Goal: Find specific page/section: Find specific page/section

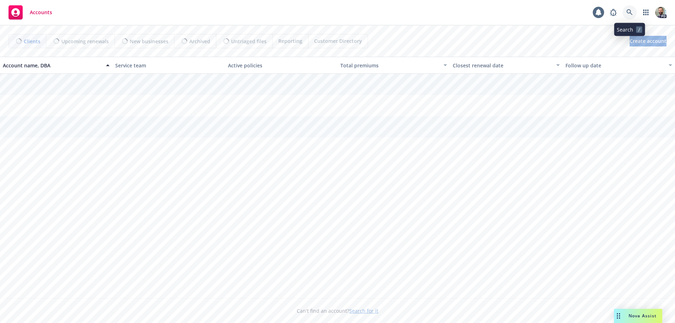
click at [627, 12] on icon at bounding box center [630, 12] width 6 height 6
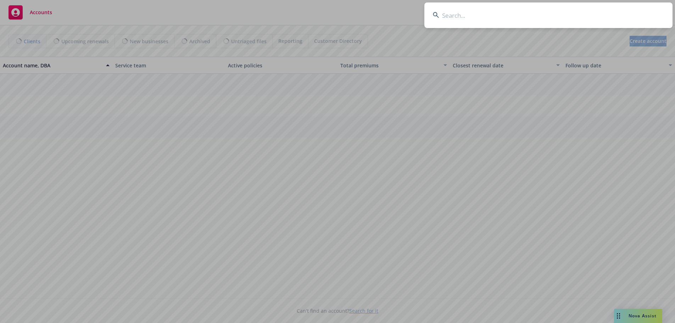
click at [615, 12] on input at bounding box center [549, 15] width 248 height 26
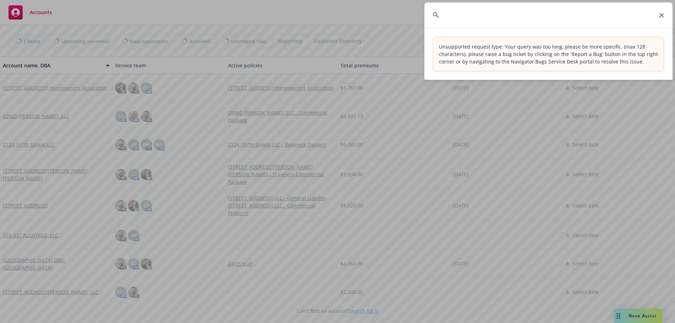
type input "Lore’i dol sitametconse ad eli Seddo Eiusm – Tempori utlaboree dolorem al enima…"
click at [467, 16] on input at bounding box center [549, 15] width 248 height 26
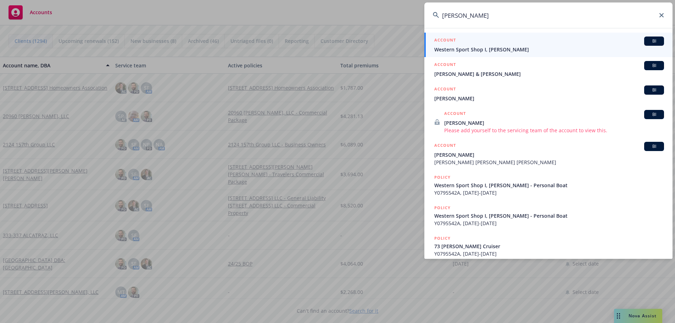
type input "[PERSON_NAME]"
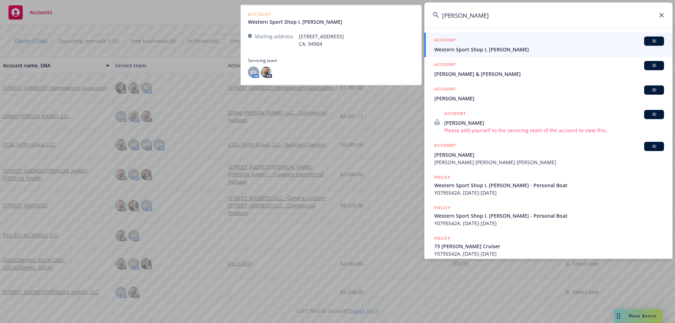
click at [458, 49] on span "Western Sport Shop I, [PERSON_NAME]" at bounding box center [549, 49] width 230 height 7
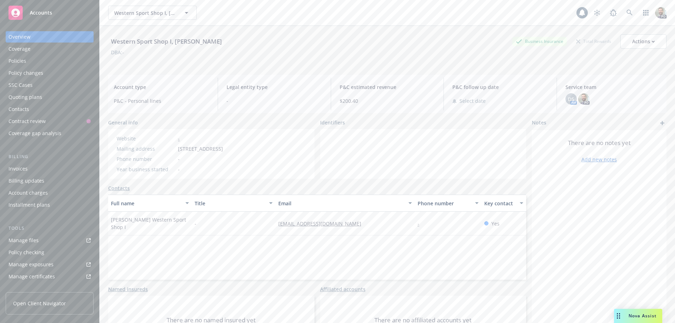
click at [15, 60] on div "Policies" at bounding box center [18, 60] width 18 height 11
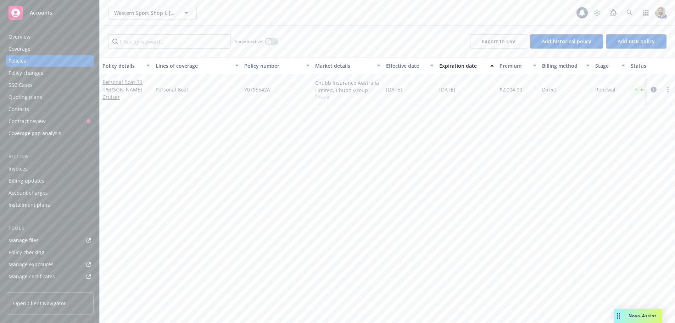
click at [26, 35] on div "Overview" at bounding box center [20, 36] width 22 height 11
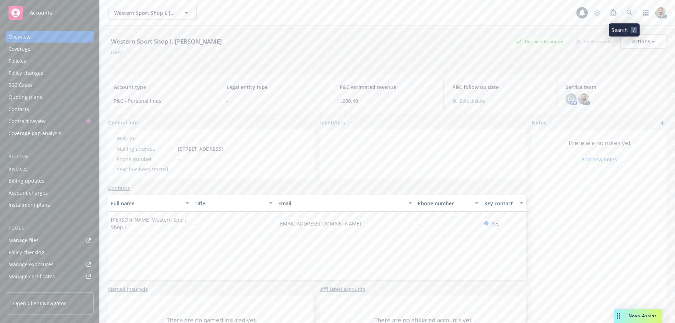
click at [627, 11] on icon at bounding box center [630, 13] width 6 height 6
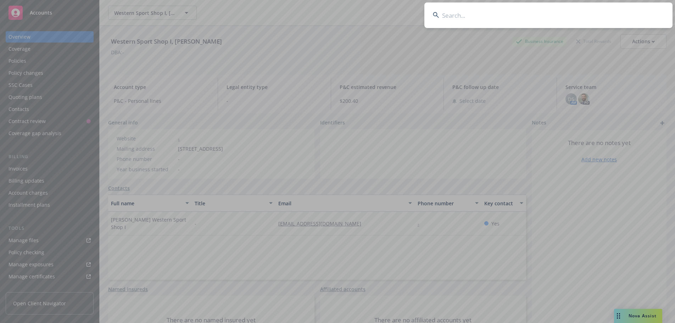
click at [595, 15] on input at bounding box center [549, 15] width 248 height 26
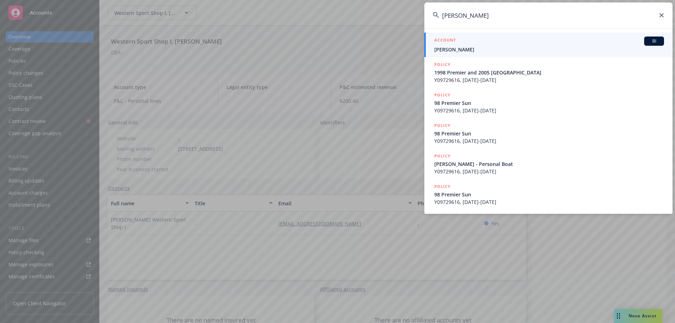
type input "[PERSON_NAME]"
click at [462, 50] on span "[PERSON_NAME]" at bounding box center [549, 49] width 230 height 7
